Goal: Register for event/course

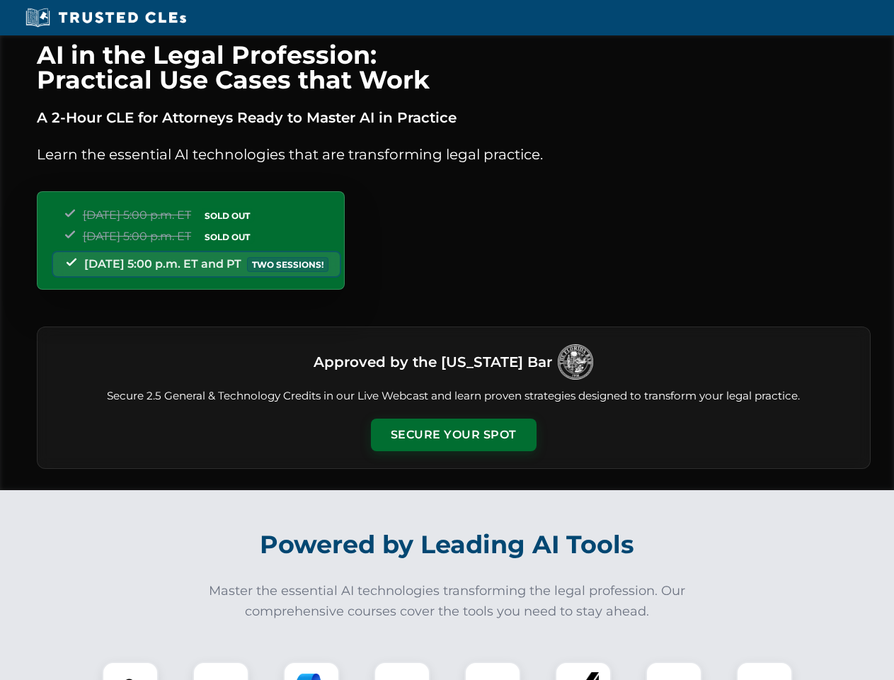
click at [453, 435] on button "Secure Your Spot" at bounding box center [454, 434] width 166 height 33
click at [130, 671] on img at bounding box center [130, 689] width 41 height 41
